Goal: Information Seeking & Learning: Compare options

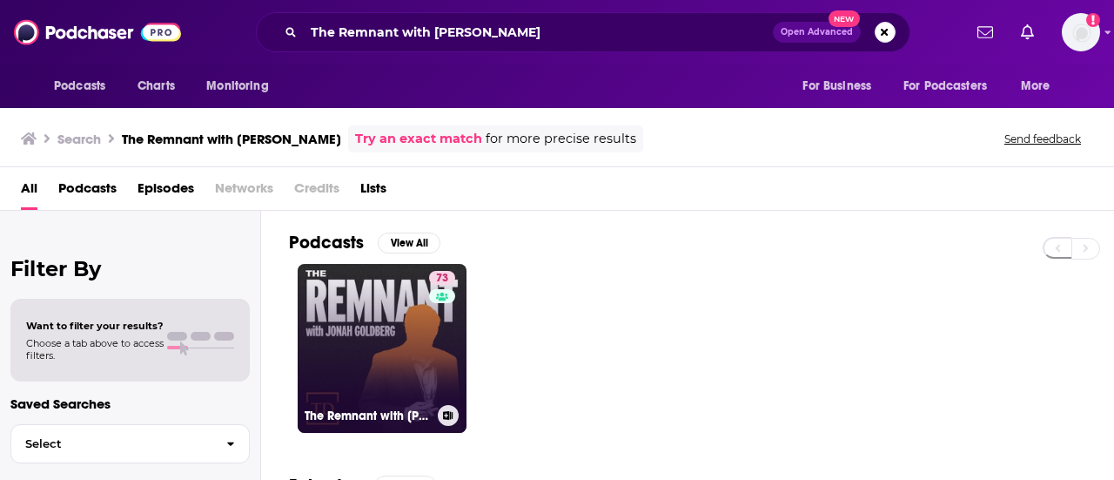
click at [375, 316] on link "73 The Remnant with [PERSON_NAME]" at bounding box center [382, 348] width 169 height 169
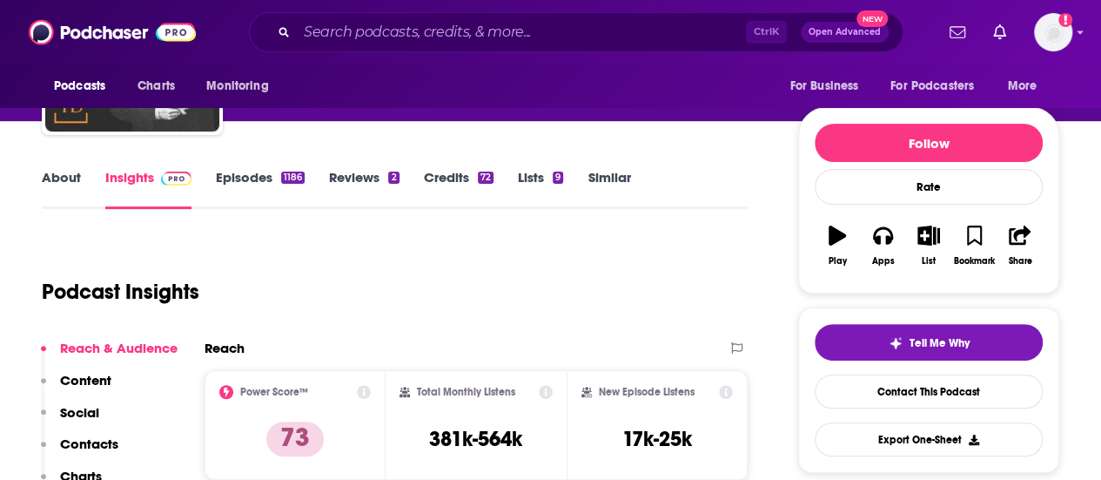
scroll to position [184, 0]
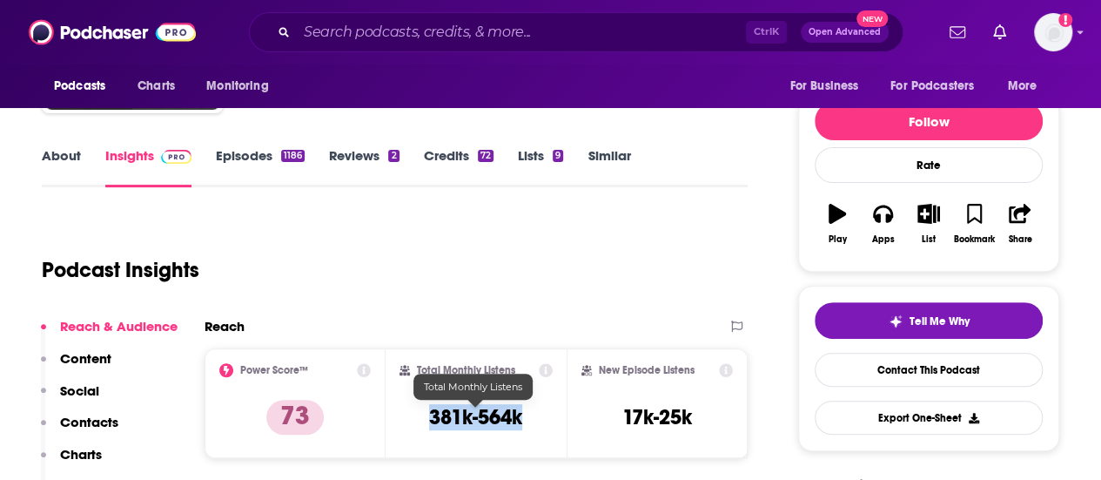
drag, startPoint x: 534, startPoint y: 420, endPoint x: 424, endPoint y: 412, distance: 110.9
click at [424, 412] on div "Total Monthly Listens 381k-564k" at bounding box center [475, 403] width 153 height 80
copy h3 "381k-564k"
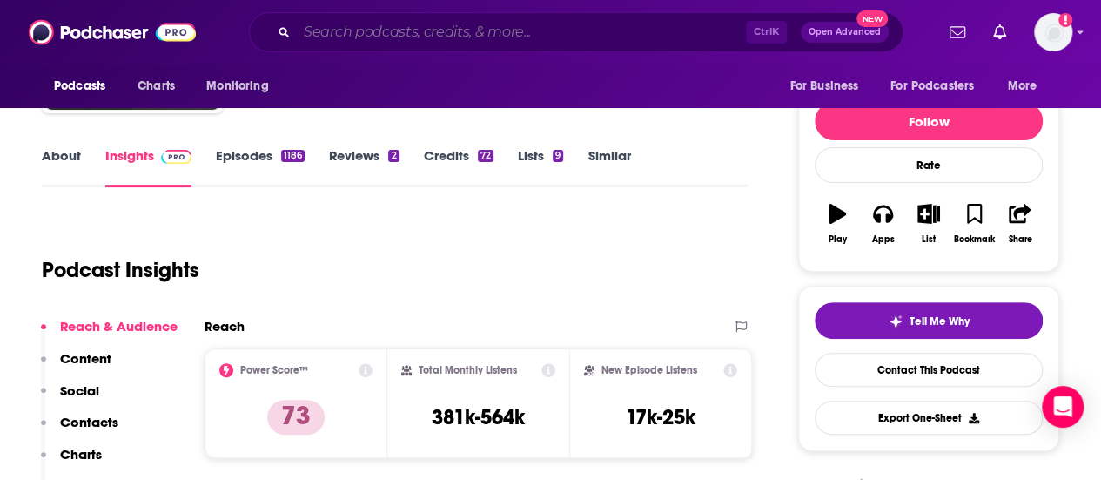
click at [466, 21] on input "Search podcasts, credits, & more..." at bounding box center [521, 32] width 449 height 28
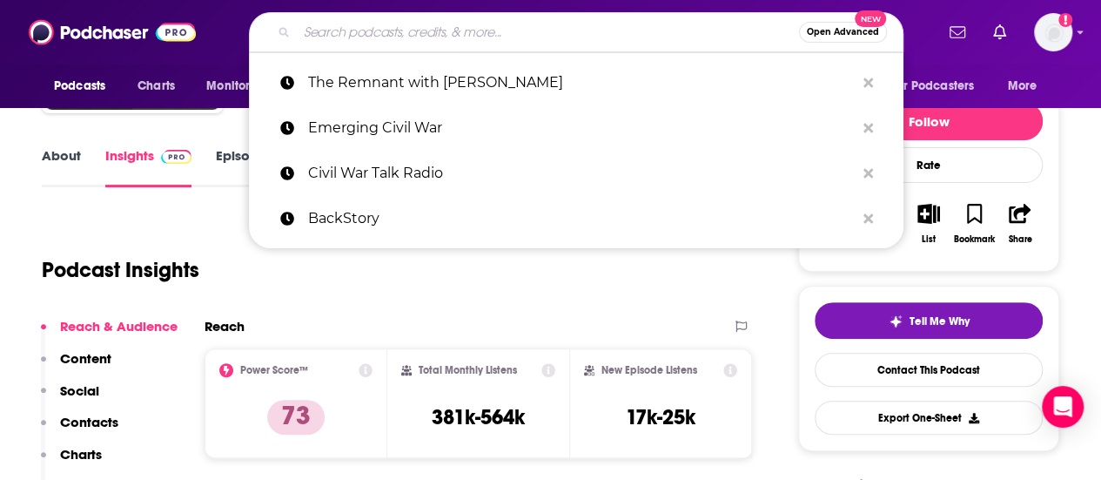
paste input "[PERSON_NAME]"
type input "[PERSON_NAME]"
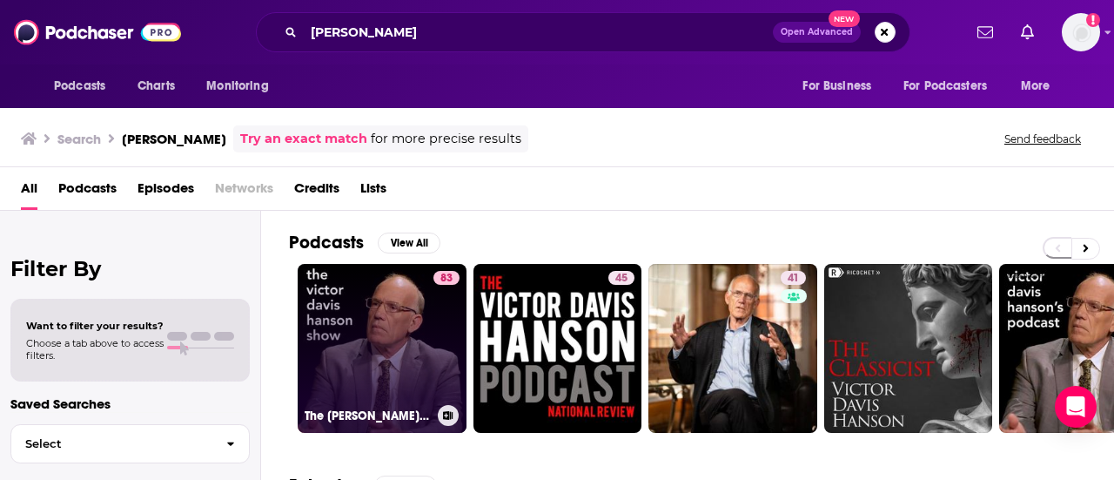
click at [352, 305] on link "83 The [PERSON_NAME] Show" at bounding box center [382, 348] width 169 height 169
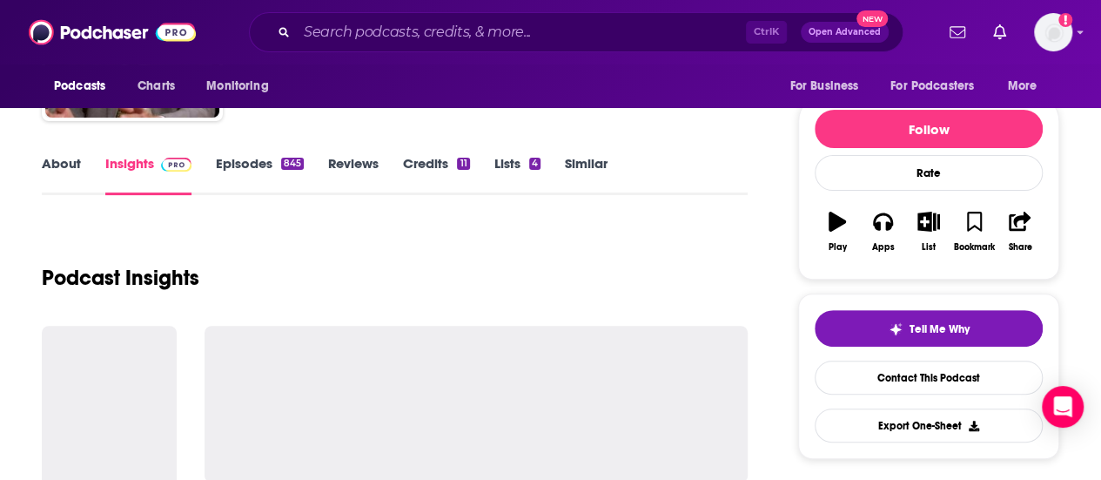
scroll to position [178, 0]
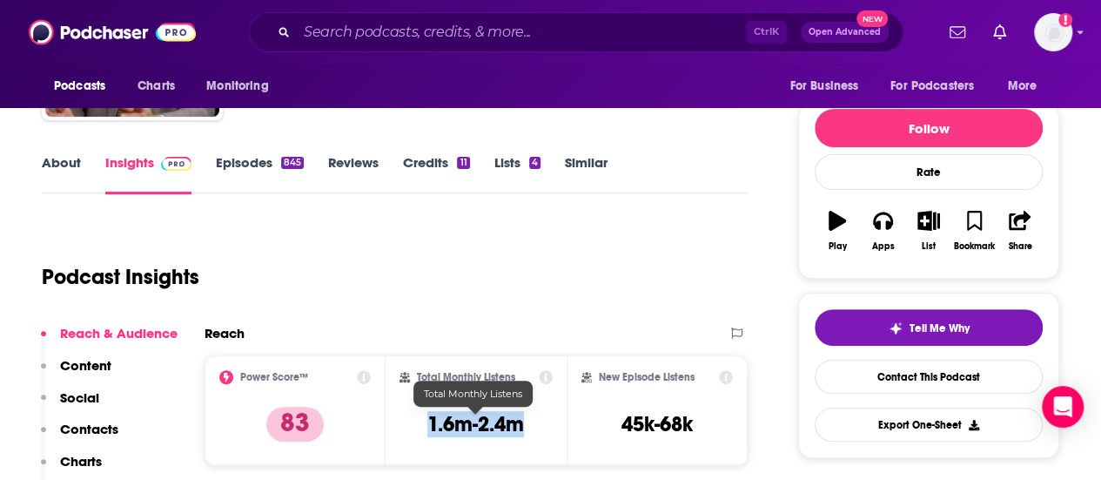
drag, startPoint x: 533, startPoint y: 424, endPoint x: 430, endPoint y: 419, distance: 102.8
click at [430, 419] on div "Total Monthly Listens 1.6m-2.4m" at bounding box center [475, 410] width 153 height 80
copy h3 "1.6m-2.4m"
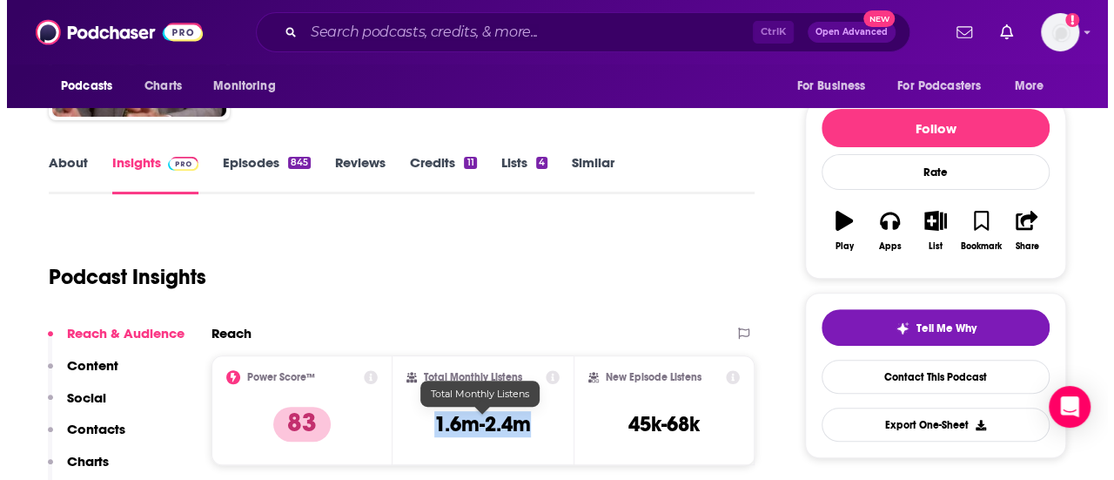
scroll to position [0, 0]
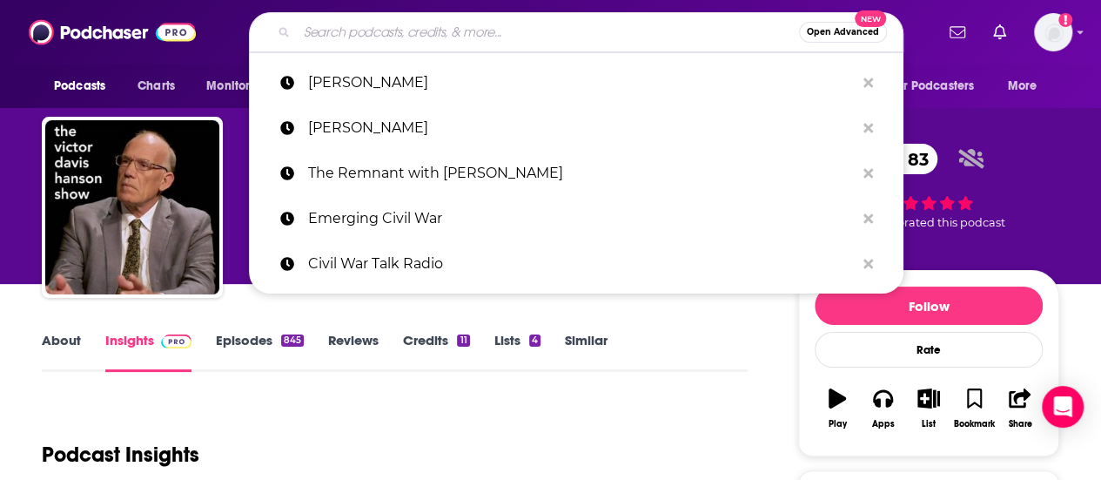
click at [553, 19] on input "Search podcasts, credits, & more..." at bounding box center [548, 32] width 502 height 28
paste input "School of War podcast"
type input "School of War podcast"
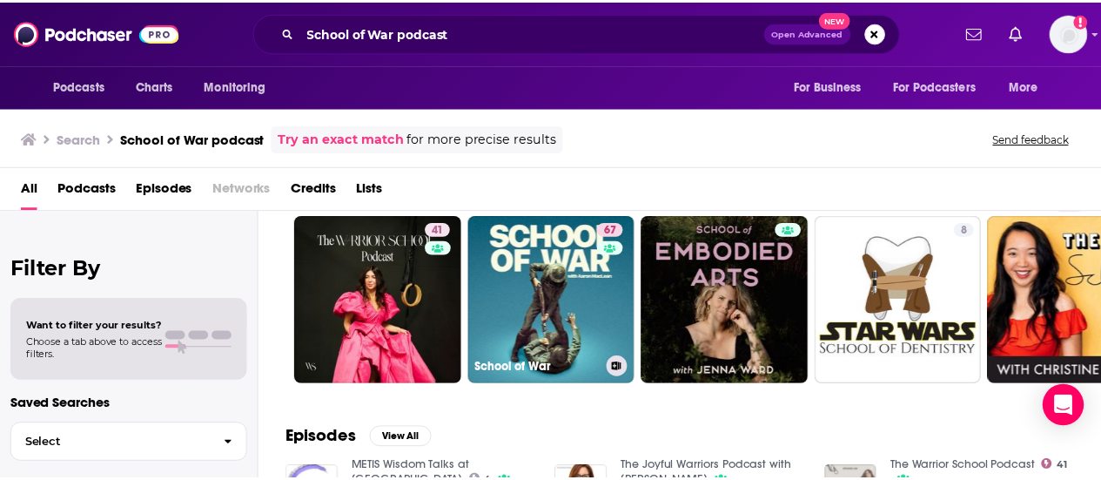
scroll to position [59, 0]
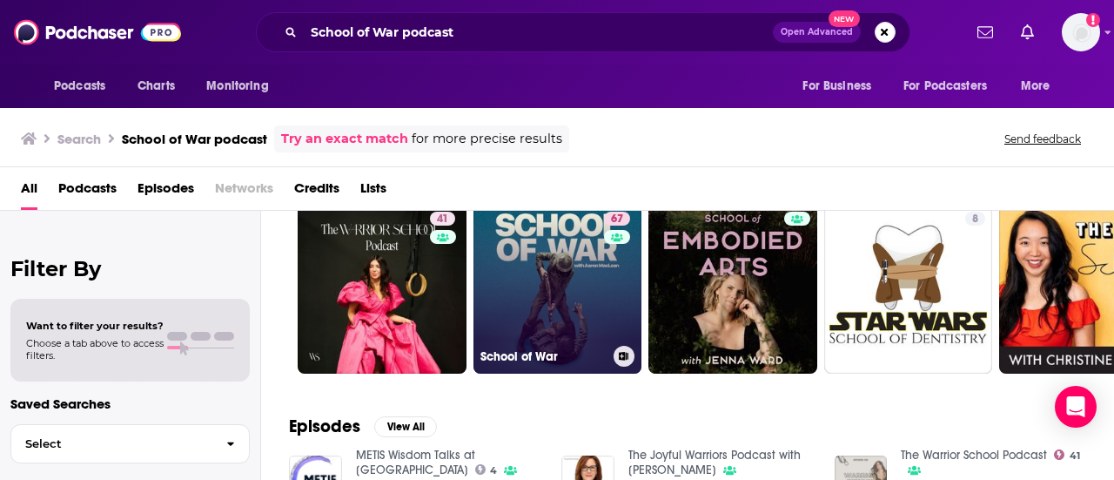
click at [561, 260] on link "67 School of War" at bounding box center [557, 289] width 169 height 169
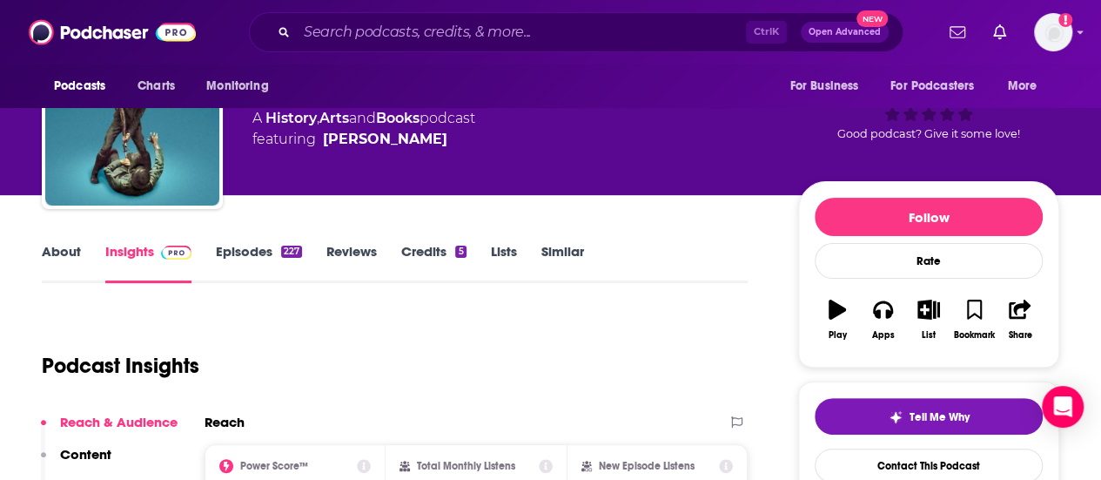
scroll to position [238, 0]
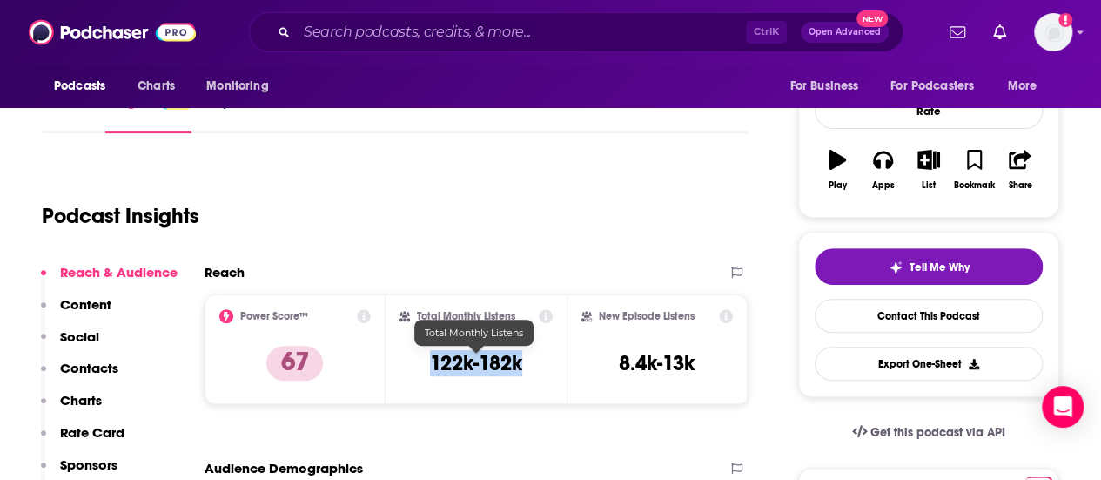
drag, startPoint x: 531, startPoint y: 355, endPoint x: 407, endPoint y: 359, distance: 123.7
click at [407, 359] on div "Total Monthly Listens 122k-182k" at bounding box center [475, 349] width 153 height 80
copy h3 "122k-182k"
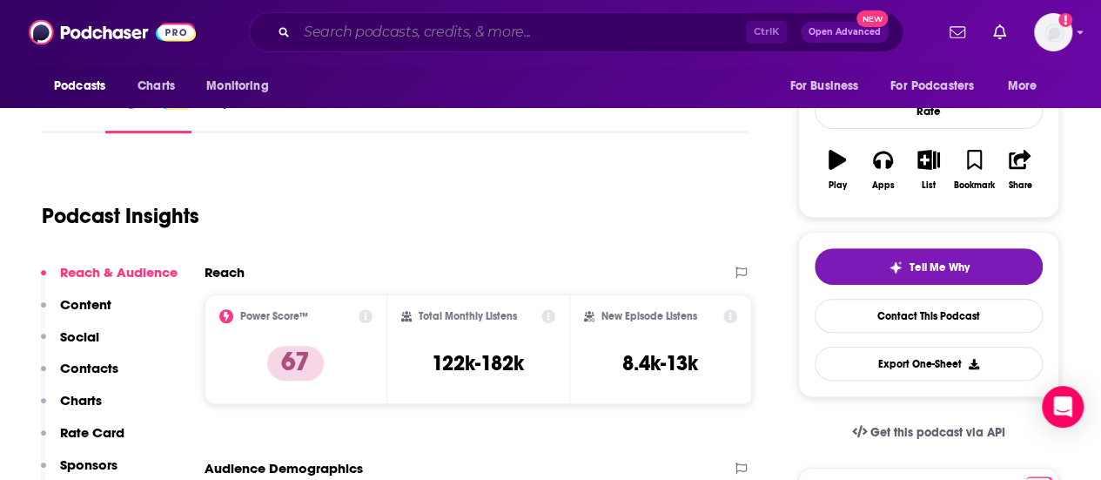
click at [406, 29] on input "Search podcasts, credits, & more..." at bounding box center [521, 32] width 449 height 28
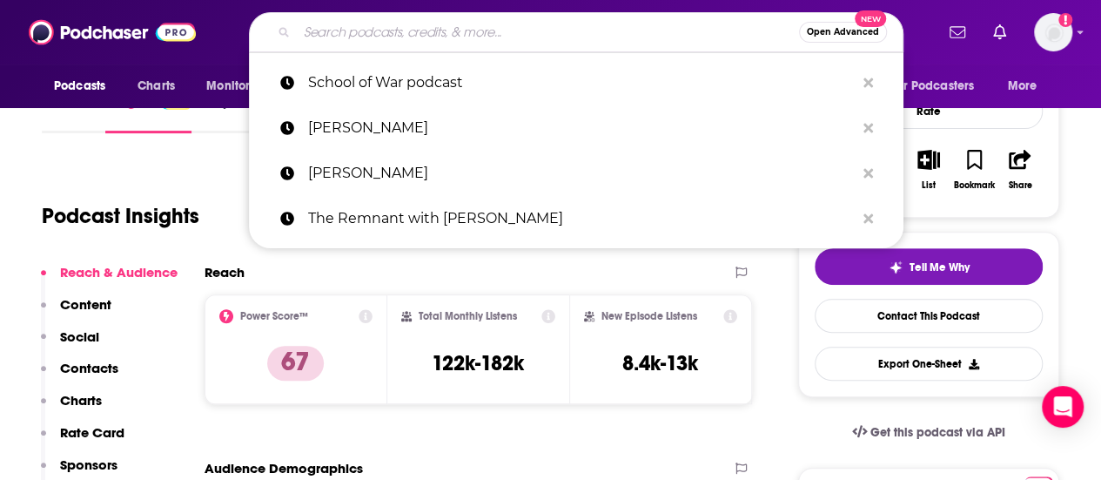
paste input "[DEMOGRAPHIC_DATA]"
type input "[DEMOGRAPHIC_DATA]"
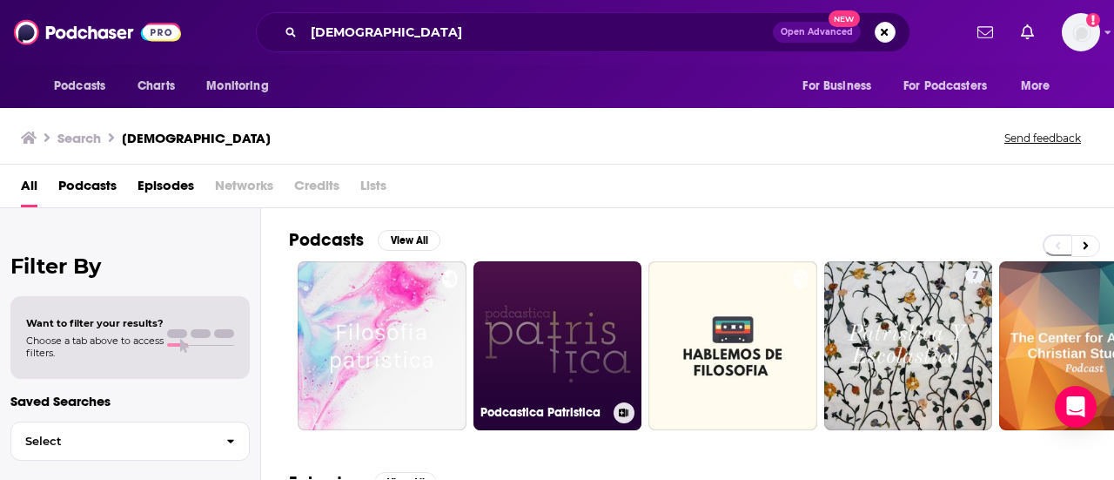
click at [547, 339] on link "Podcastica Patristica" at bounding box center [557, 345] width 169 height 169
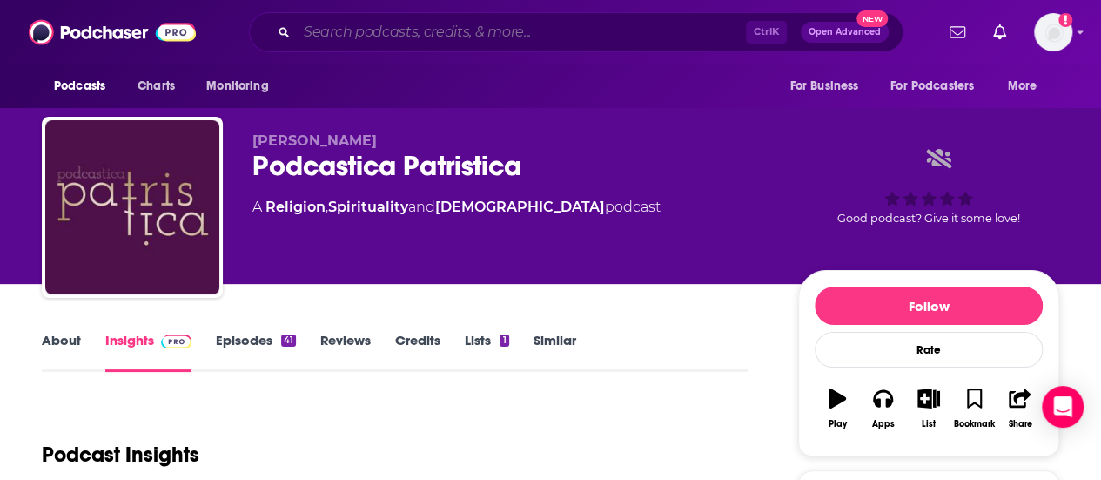
click at [416, 22] on input "Search podcasts, credits, & more..." at bounding box center [521, 32] width 449 height 28
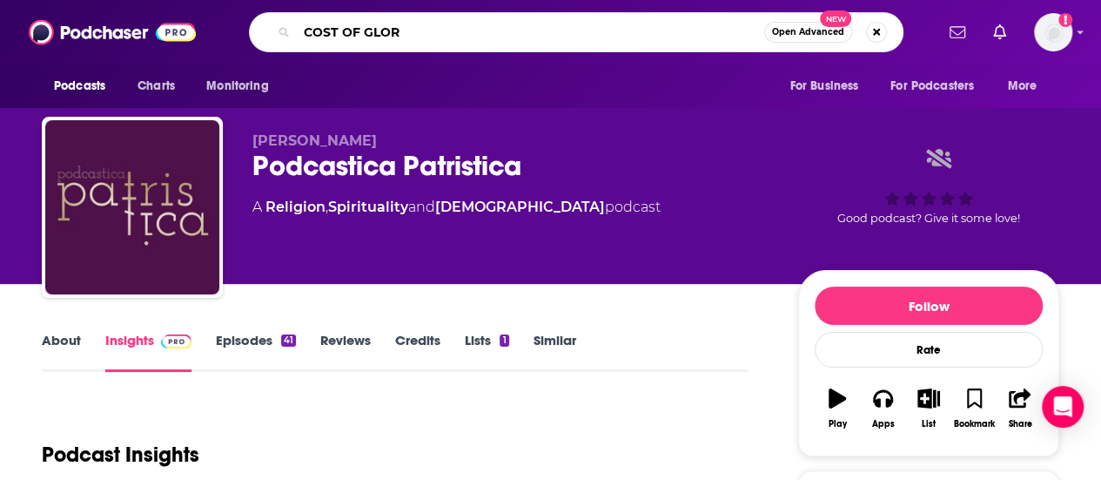
type input "COST OF GLORY"
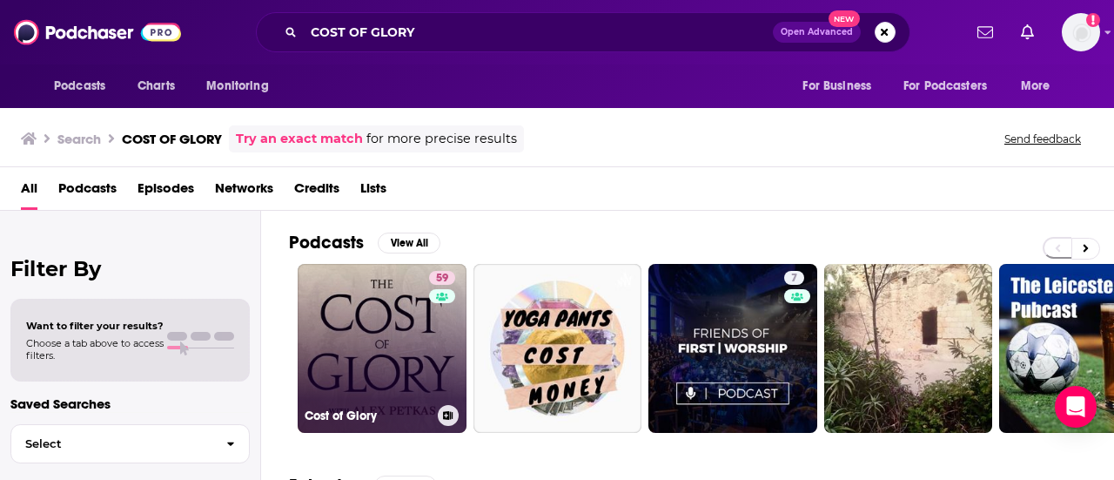
click at [377, 345] on link "59 Cost of Glory" at bounding box center [382, 348] width 169 height 169
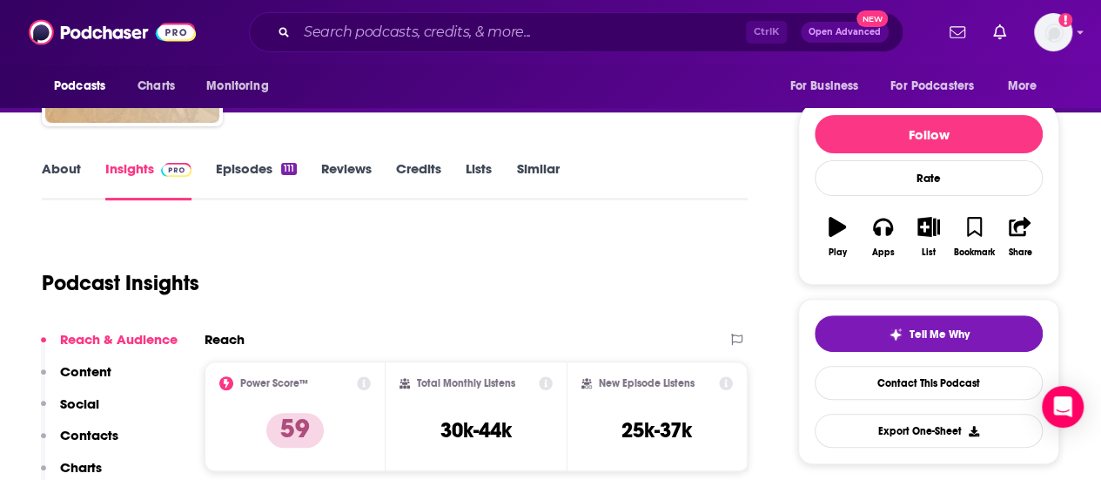
scroll to position [178, 0]
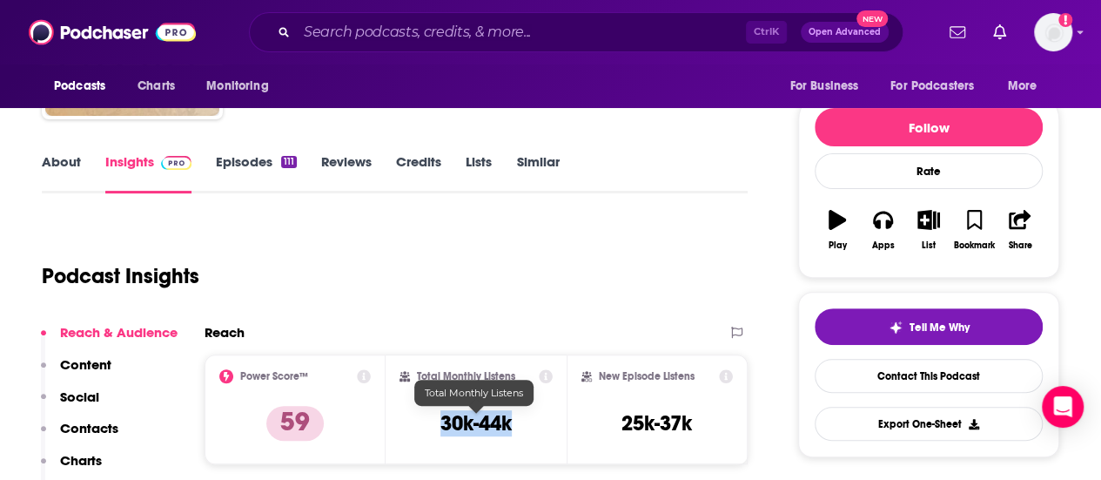
drag, startPoint x: 511, startPoint y: 419, endPoint x: 433, endPoint y: 419, distance: 77.5
click at [433, 419] on div "Total Monthly Listens 30k-44k" at bounding box center [475, 409] width 153 height 80
copy h3 "30k-44k"
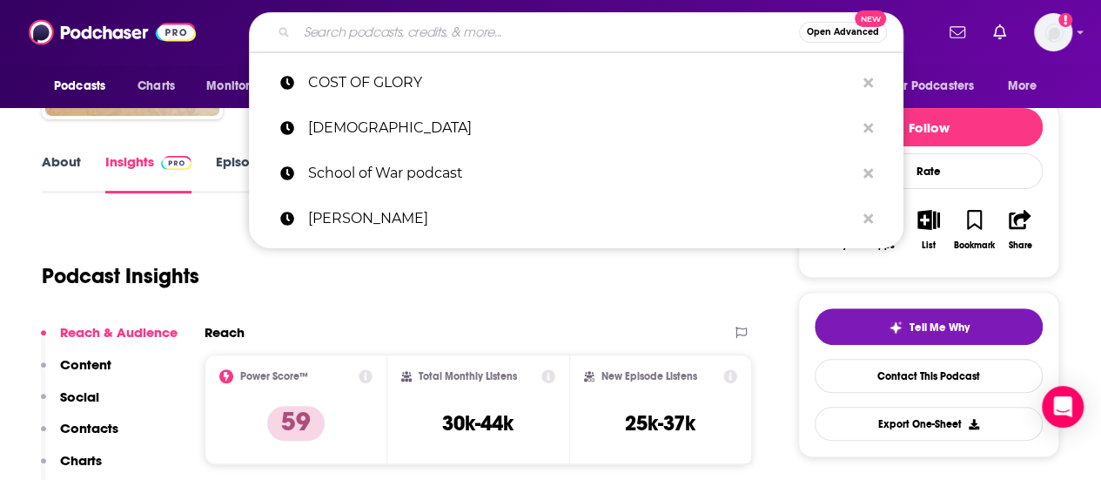
click at [341, 35] on input "Search podcasts, credits, & more..." at bounding box center [548, 32] width 502 height 28
paste input "Historically Thinking"
type input "Historically Thinking"
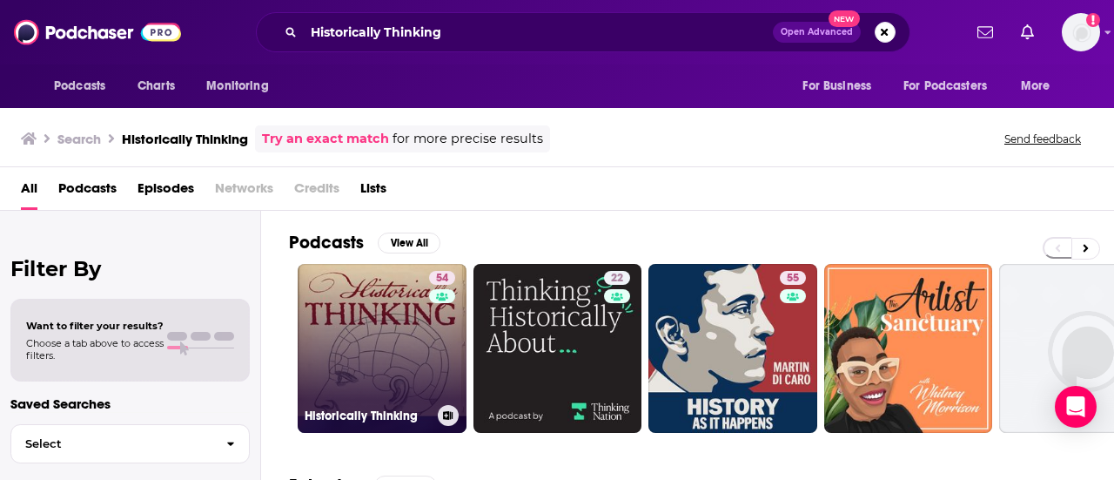
click at [399, 298] on link "54 Historically Thinking" at bounding box center [382, 348] width 169 height 169
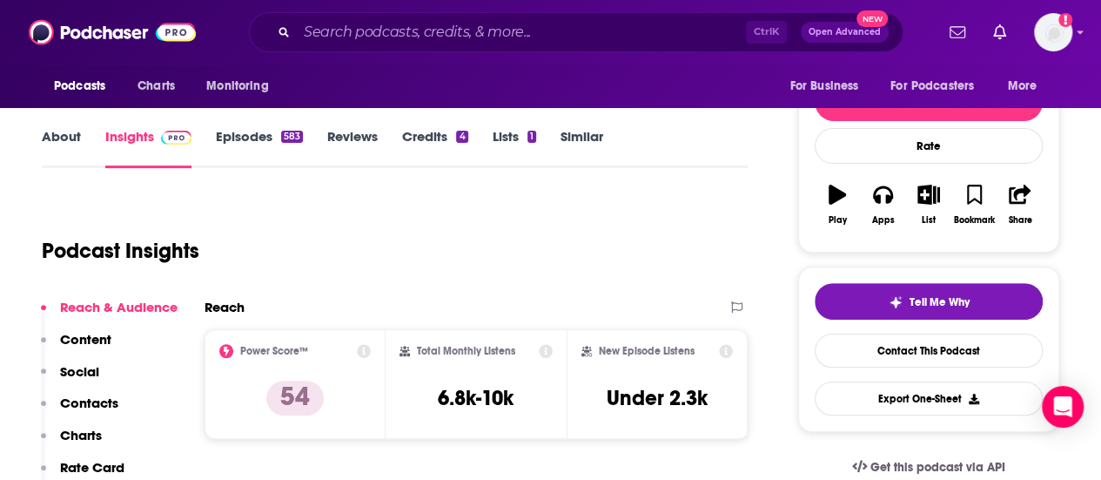
scroll to position [205, 0]
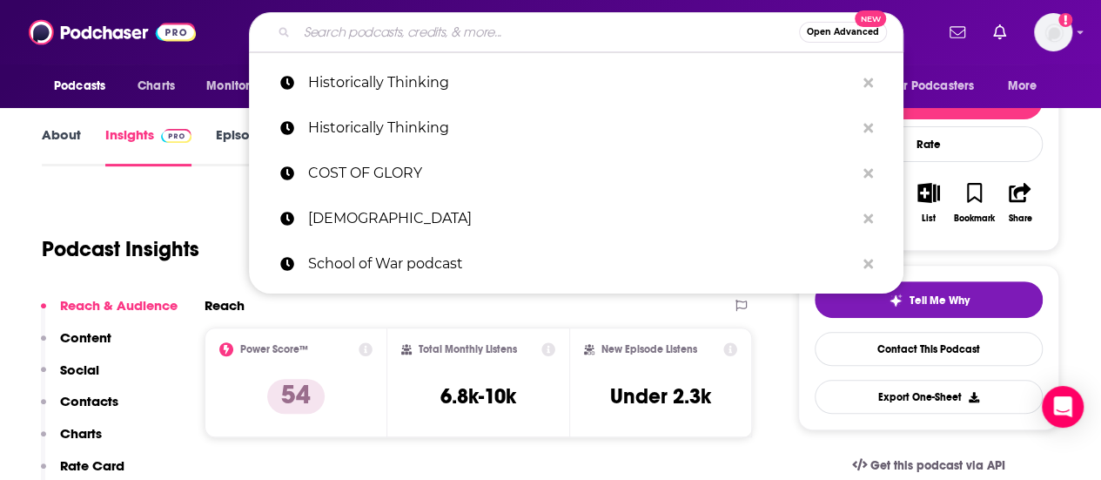
click at [449, 27] on input "Search podcasts, credits, & more..." at bounding box center [548, 32] width 502 height 28
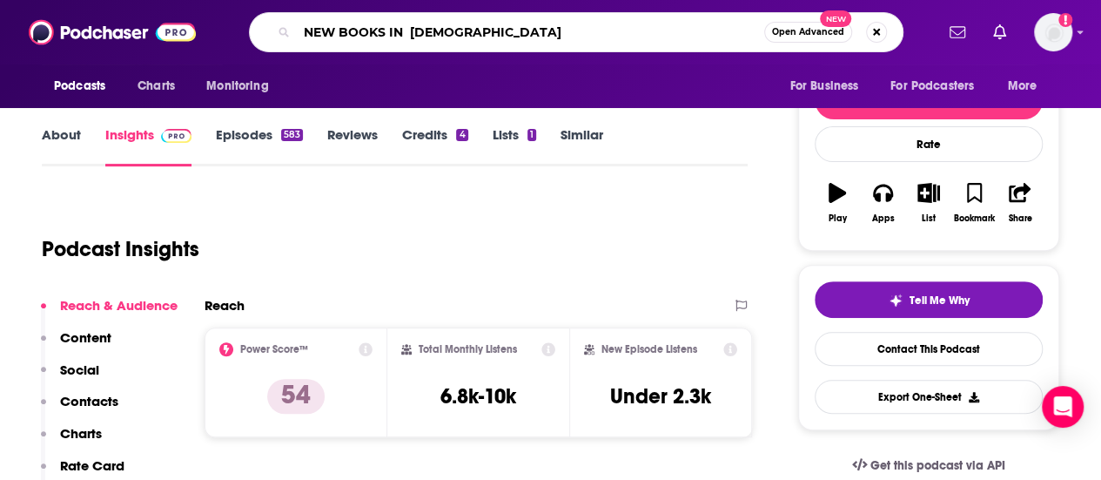
type input "NEW BOOKS IN [DEMOGRAPHIC_DATA]"
